Goal: Task Accomplishment & Management: Manage account settings

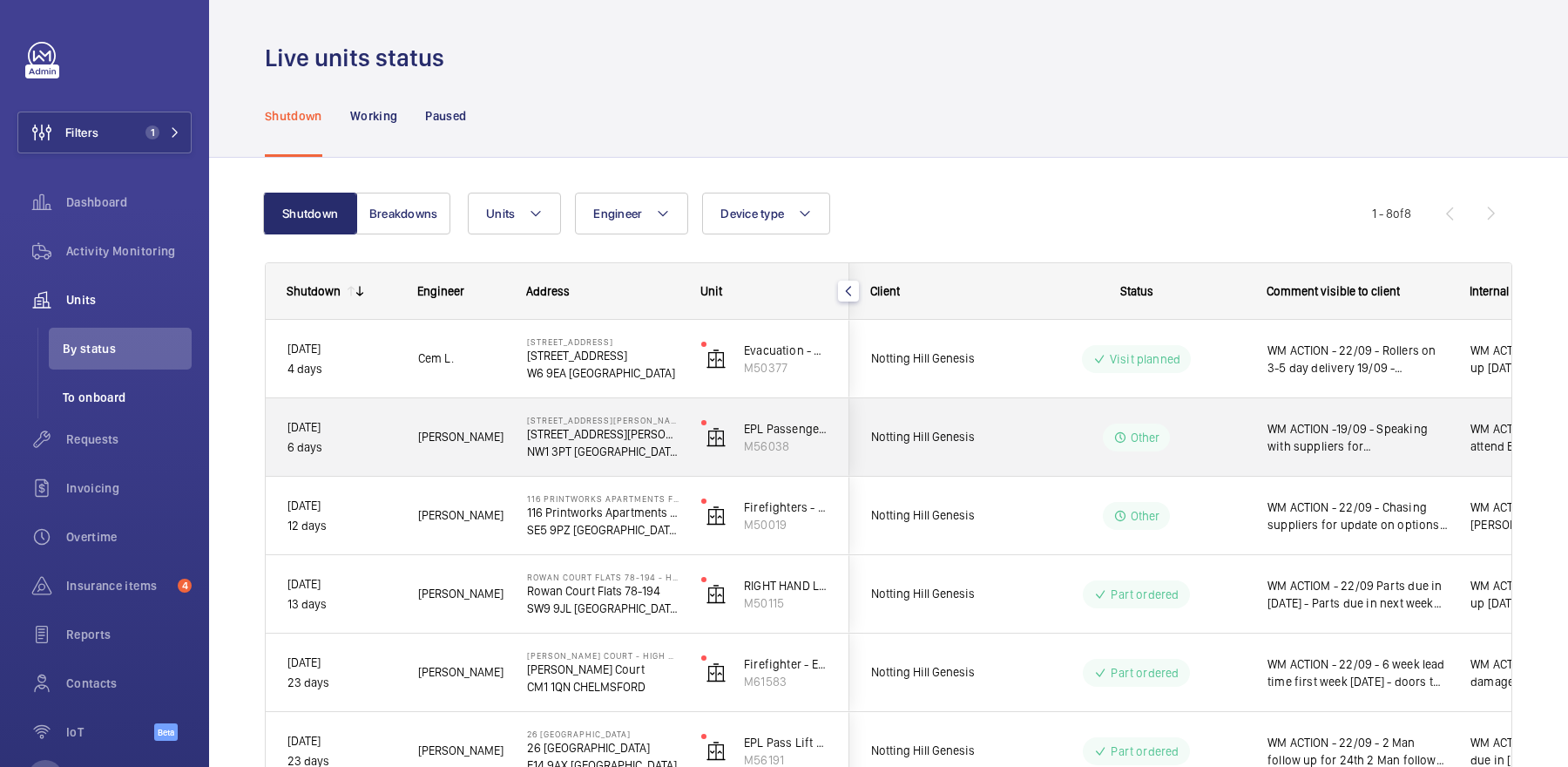
scroll to position [264, 0]
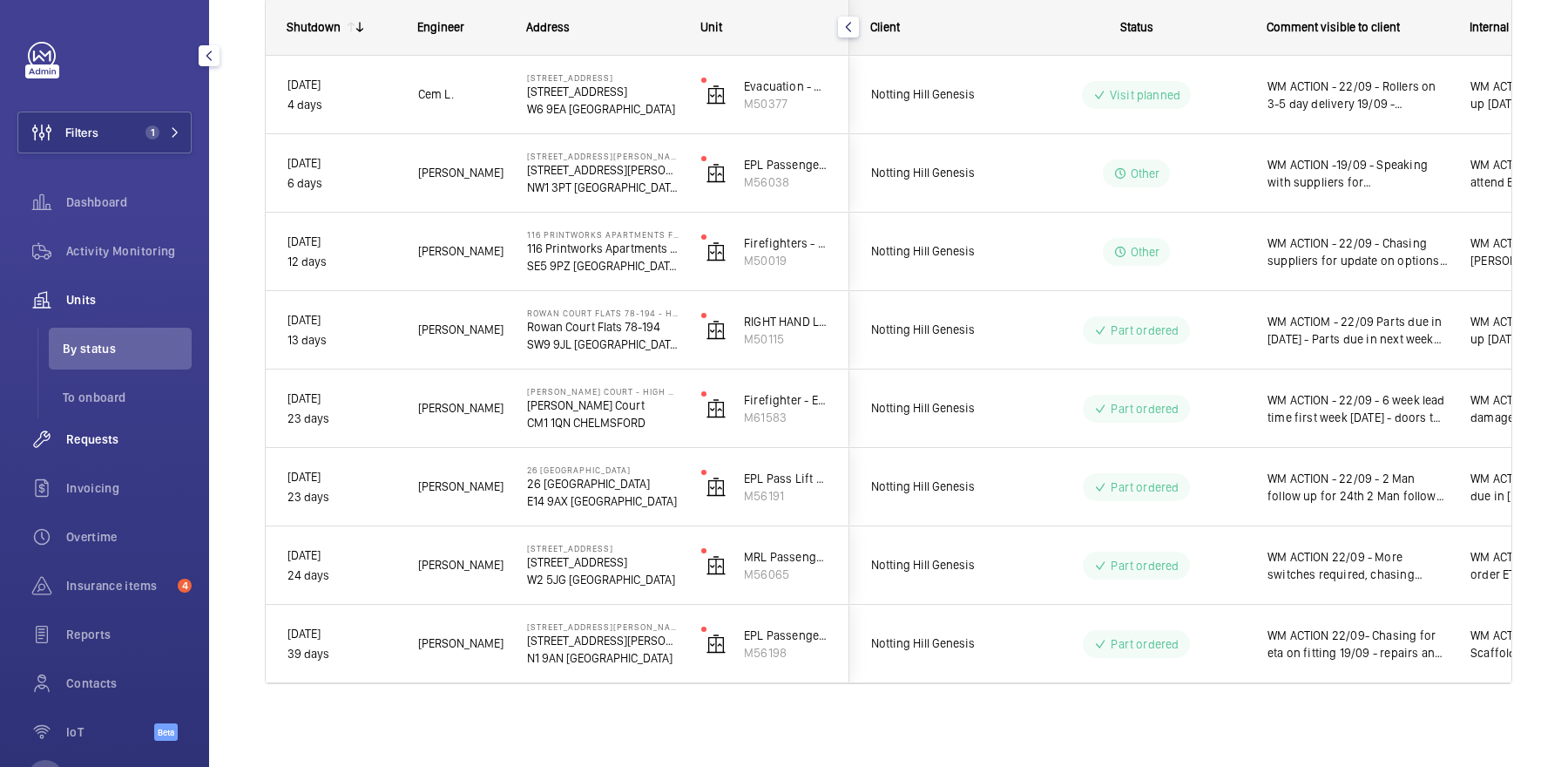
click at [112, 444] on span "Requests" at bounding box center [129, 438] width 125 height 17
